Goal: Task Accomplishment & Management: Manage account settings

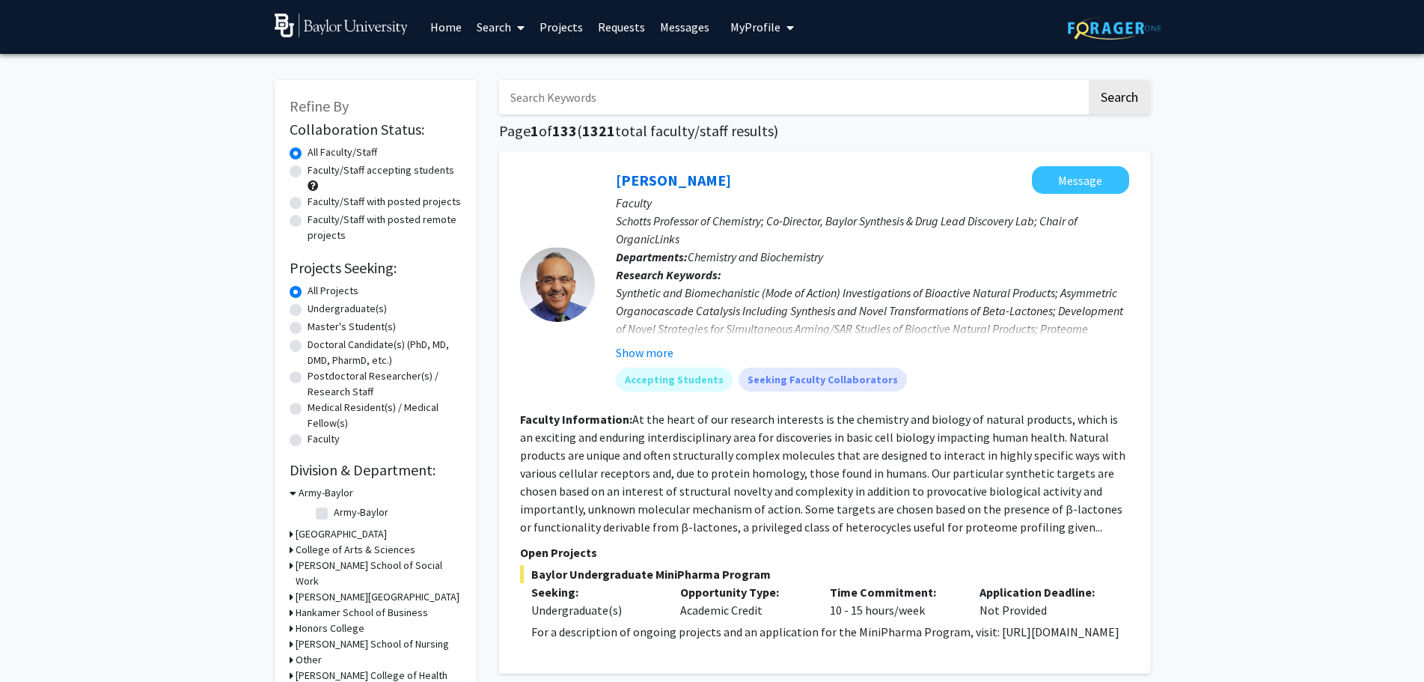
click at [764, 36] on button "My Profile" at bounding box center [762, 27] width 73 height 54
click at [767, 63] on div "[PERSON_NAME] View Profile" at bounding box center [805, 77] width 128 height 33
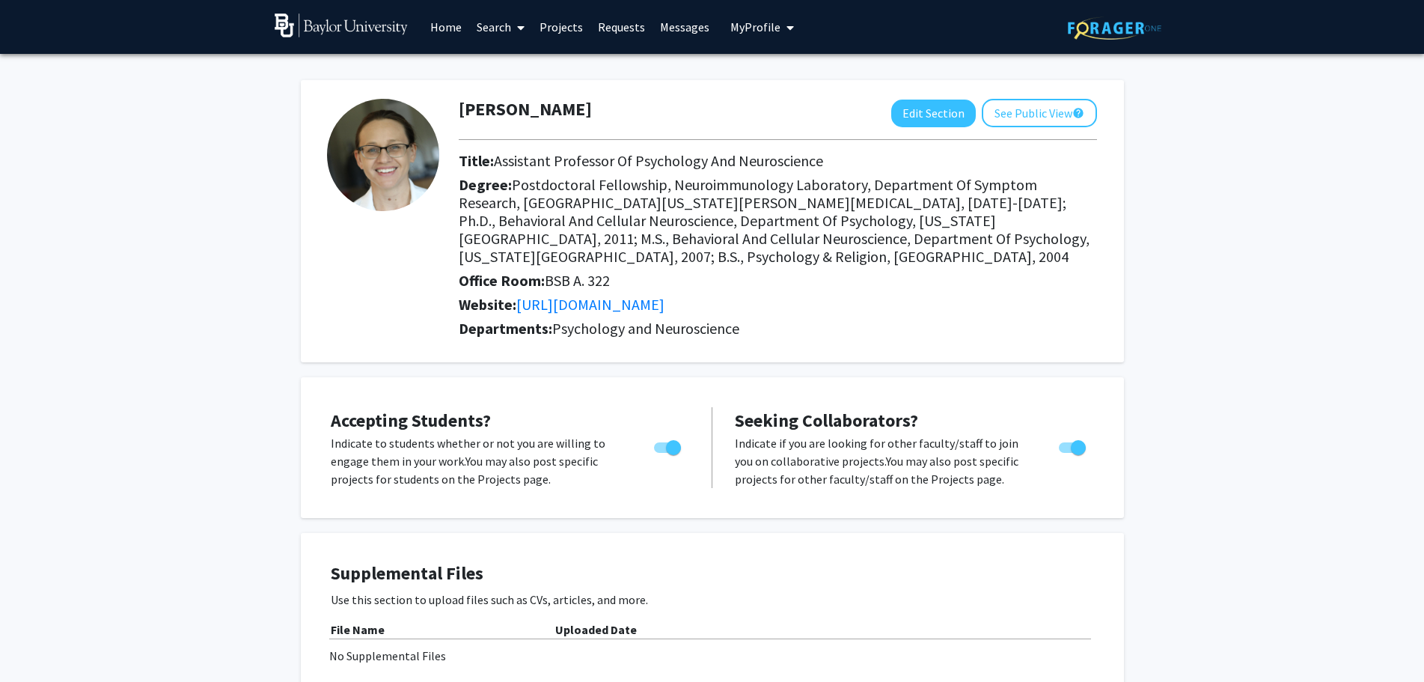
click at [673, 28] on link "Messages" at bounding box center [684, 27] width 64 height 52
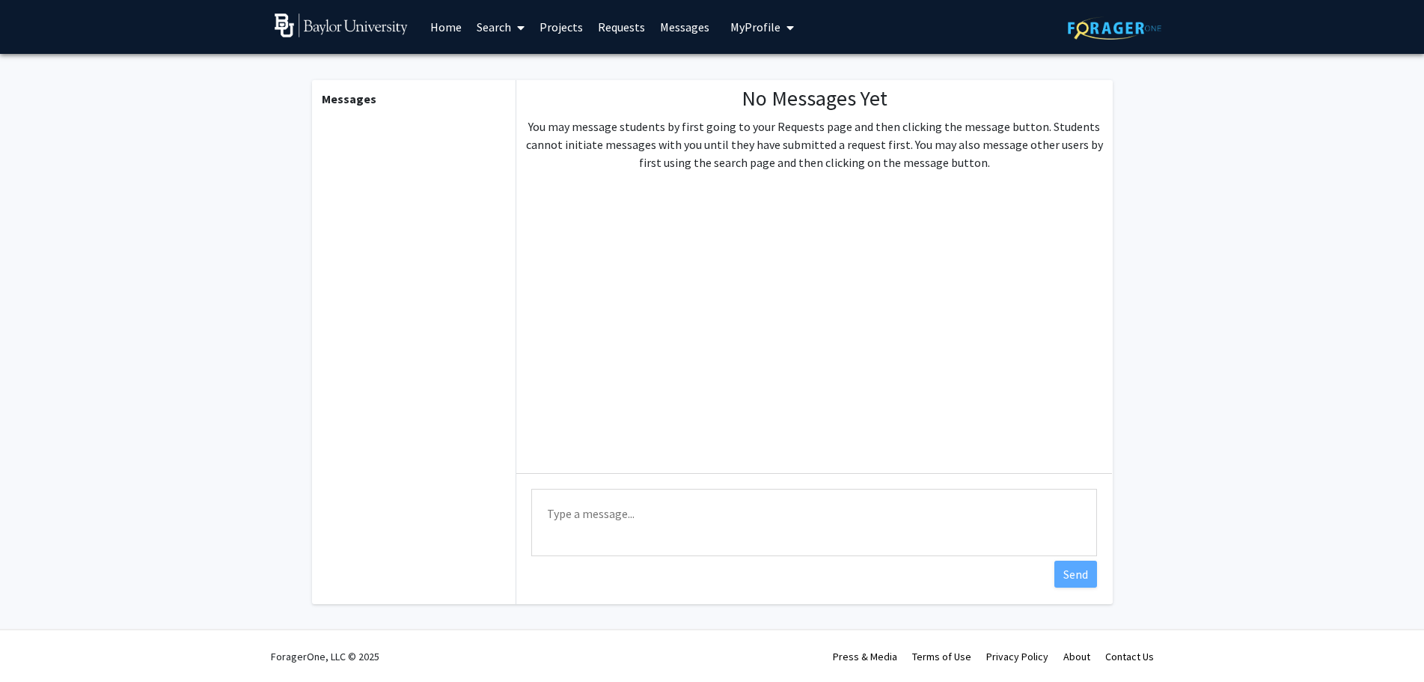
click at [454, 24] on link "Home" at bounding box center [446, 27] width 46 height 52
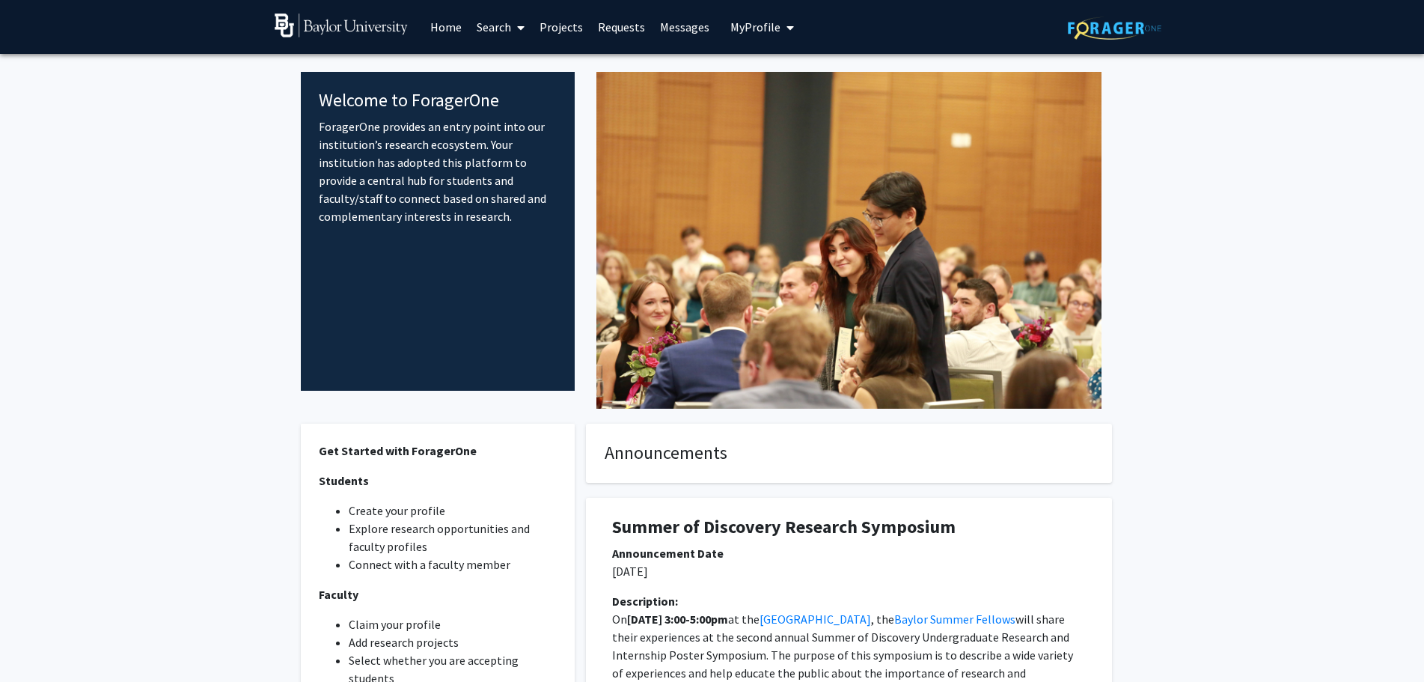
click at [501, 34] on link "Search" at bounding box center [500, 27] width 63 height 52
click at [555, 34] on link "Projects" at bounding box center [561, 27] width 58 height 52
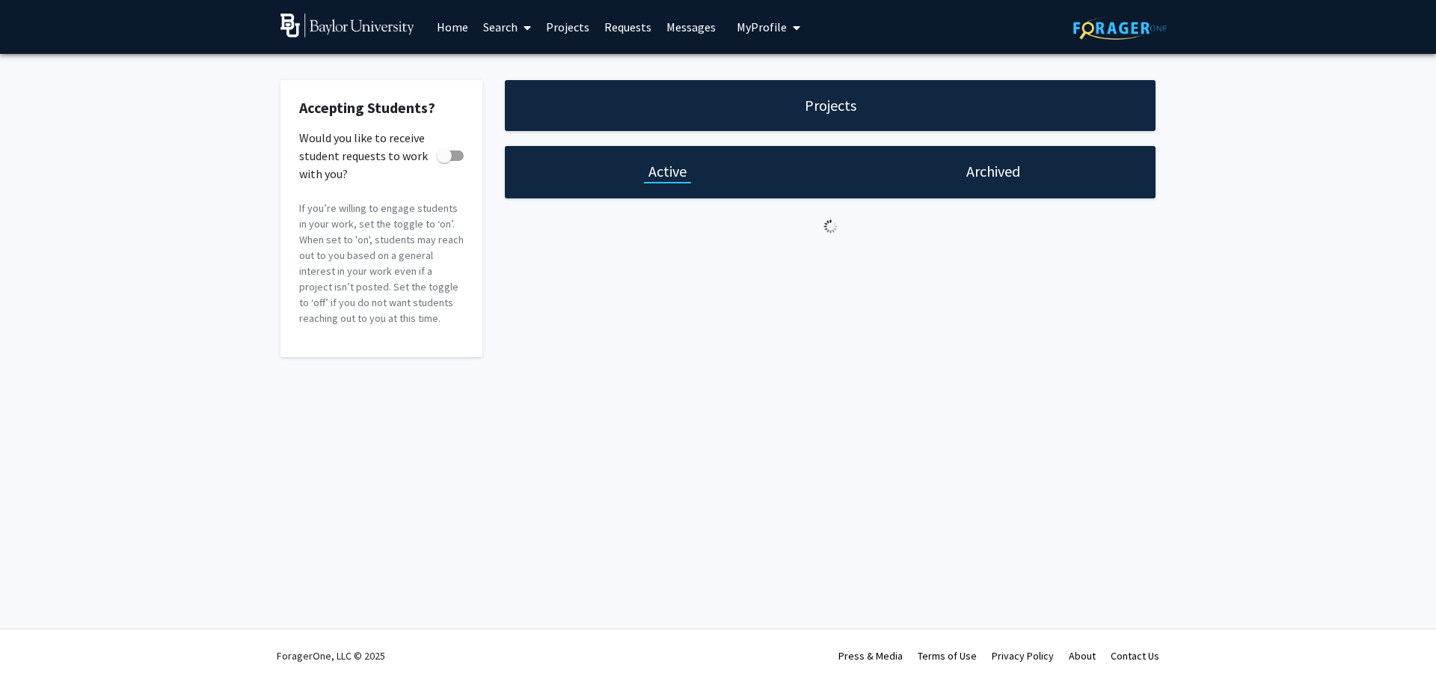
checkbox input "true"
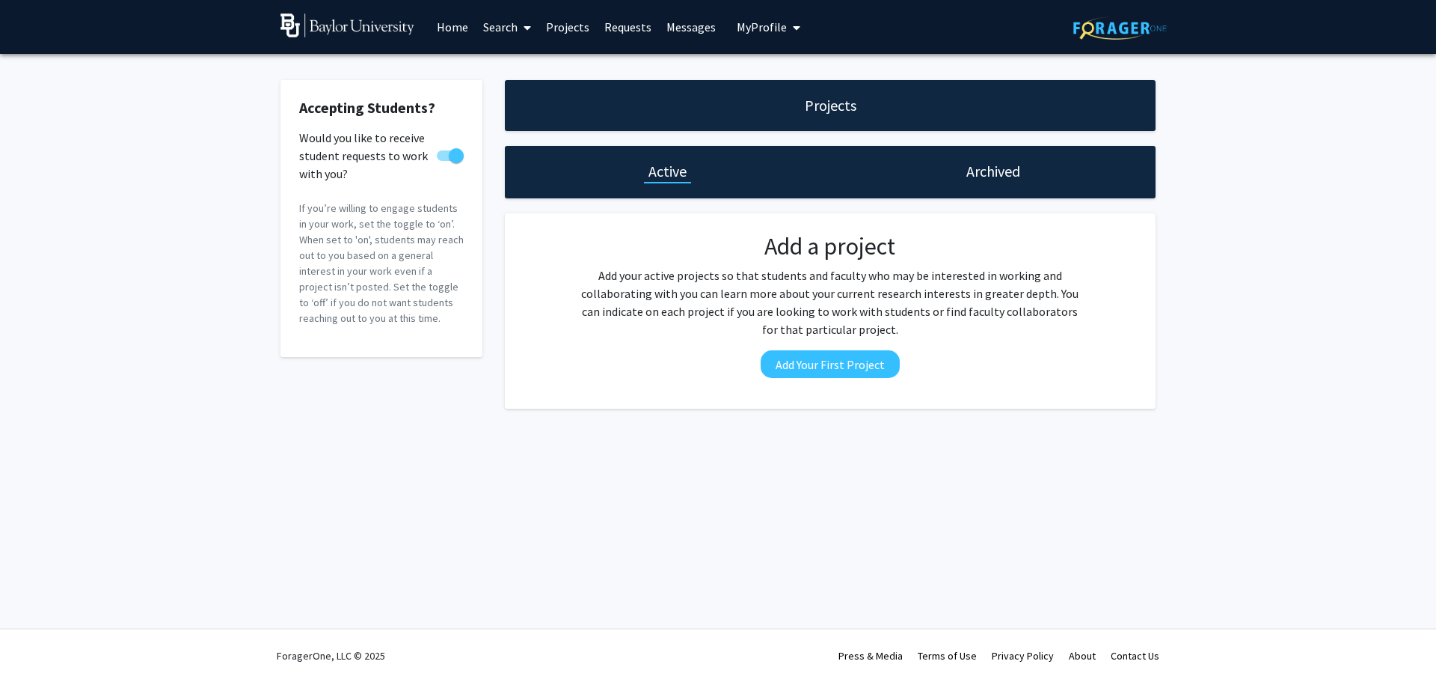
click at [653, 21] on link "Requests" at bounding box center [628, 27] width 62 height 52
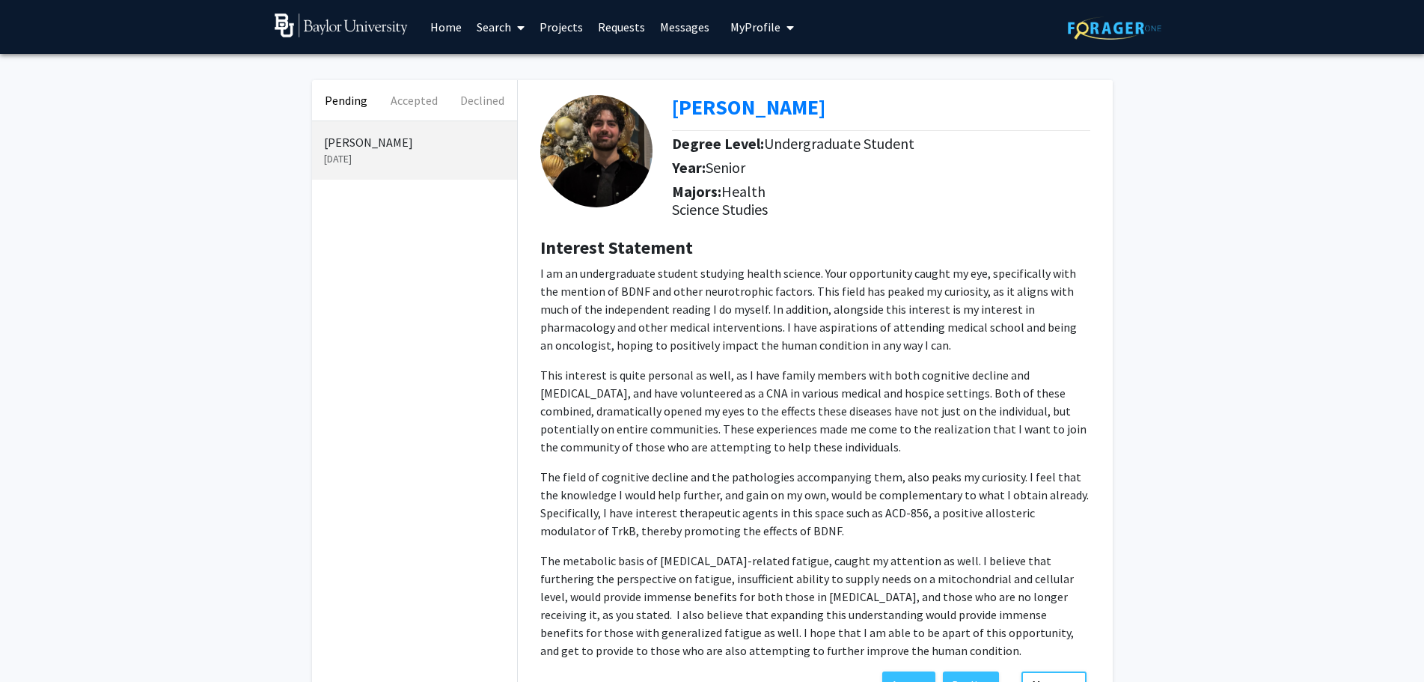
click at [631, 21] on link "Requests" at bounding box center [621, 27] width 62 height 52
